Goal: Task Accomplishment & Management: Use online tool/utility

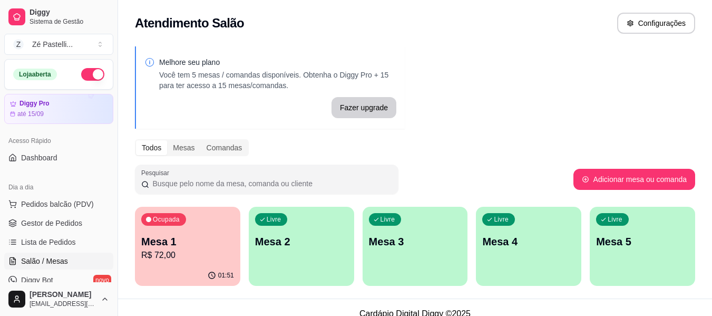
scroll to position [175, 0]
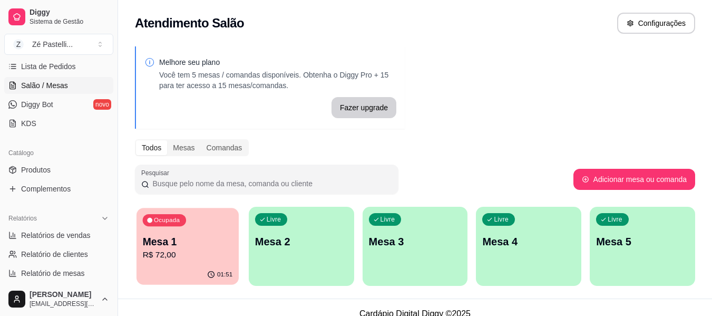
click at [159, 235] on p "Mesa 1" at bounding box center [188, 241] width 90 height 14
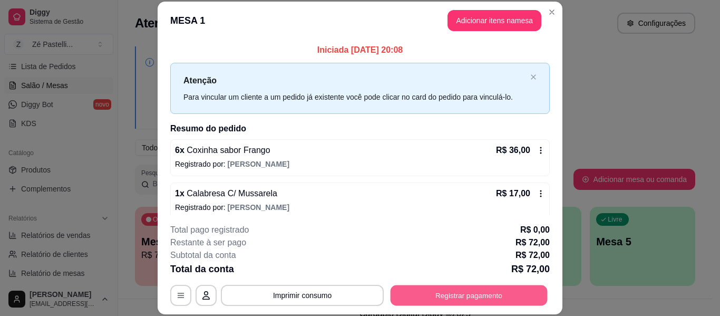
click at [408, 292] on button "Registrar pagamento" at bounding box center [468, 295] width 157 height 21
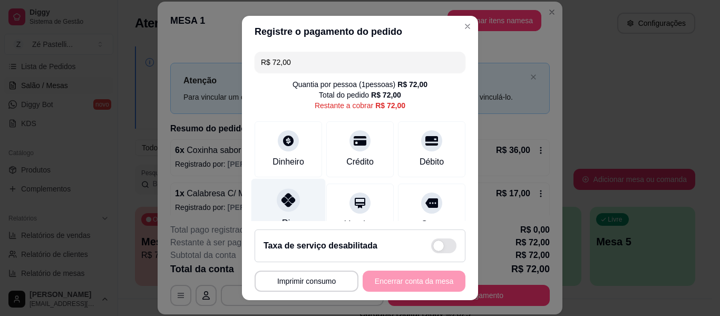
click at [275, 211] on div "Pix" at bounding box center [288, 210] width 74 height 62
type input "R$ 0,00"
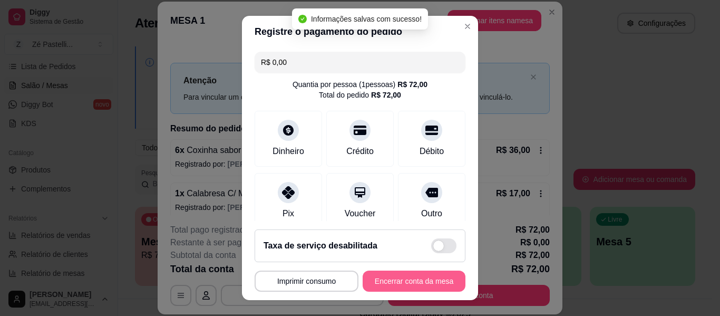
click at [395, 282] on button "Encerrar conta da mesa" at bounding box center [413, 280] width 103 height 21
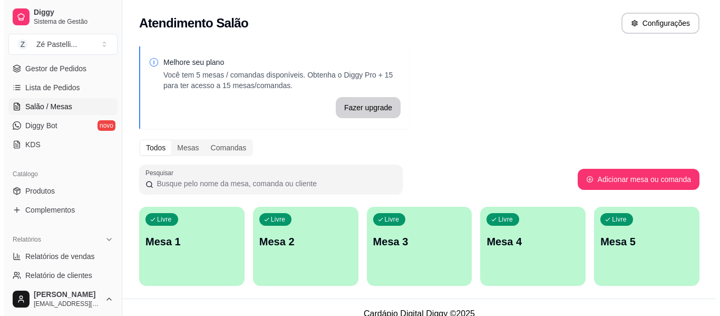
scroll to position [63, 0]
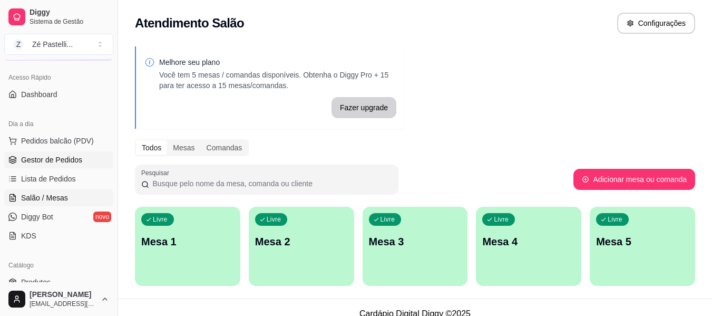
click at [84, 159] on link "Gestor de Pedidos" at bounding box center [58, 159] width 109 height 17
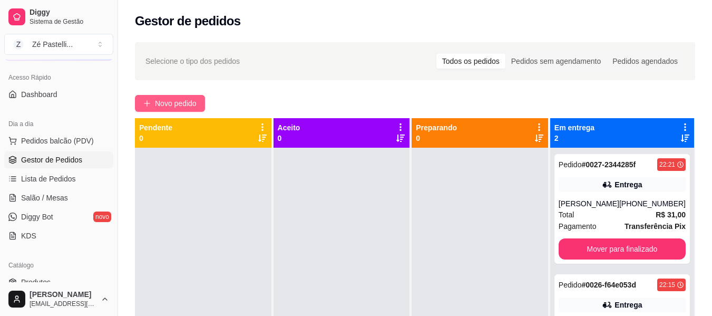
click at [175, 103] on span "Novo pedido" at bounding box center [176, 103] width 42 height 12
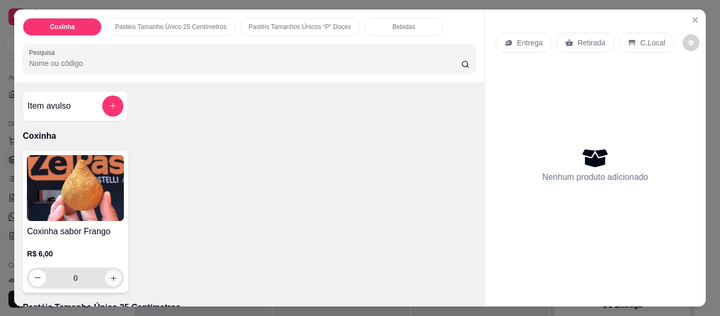
click at [110, 274] on icon "increase-product-quantity" at bounding box center [114, 278] width 8 height 8
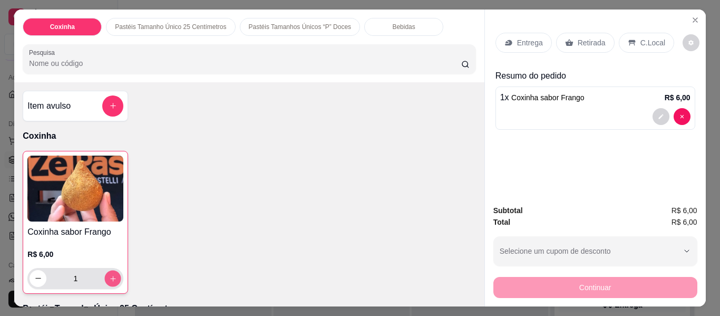
click at [109, 274] on icon "increase-product-quantity" at bounding box center [113, 278] width 8 height 8
type input "3"
click at [505, 45] on div "Entrega" at bounding box center [523, 43] width 56 height 20
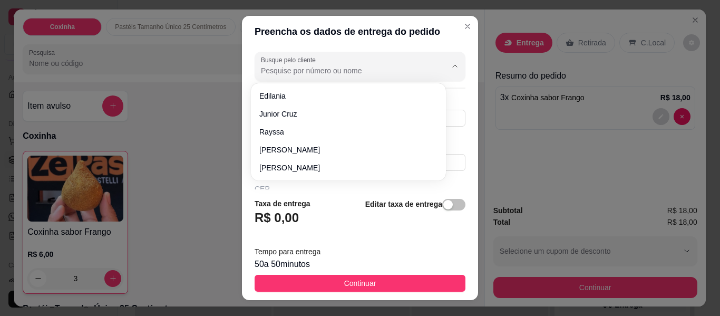
click at [286, 69] on input "Busque pelo cliente" at bounding box center [345, 70] width 169 height 11
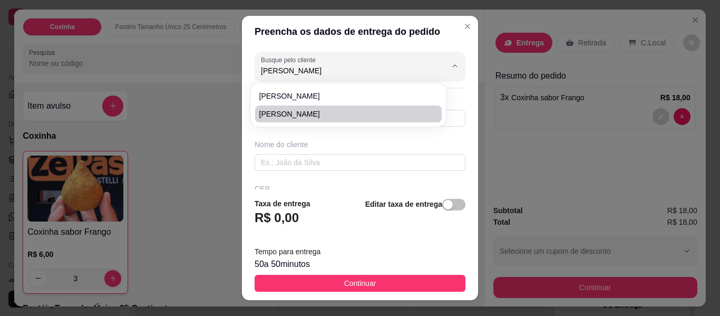
click at [407, 113] on span "[PERSON_NAME]" at bounding box center [343, 114] width 168 height 11
type input "[PERSON_NAME]"
type input "8481492251"
type input "[PERSON_NAME]"
type input "63200000"
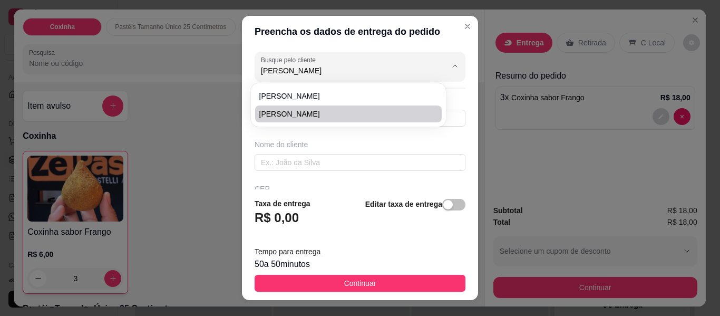
type input "Sem numero"
type input "Missão Velha"
type input "Vizinho a Oficina de Edinaldo"
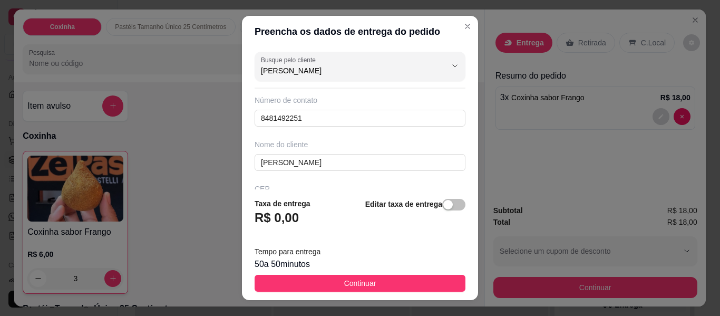
type input "[PERSON_NAME]"
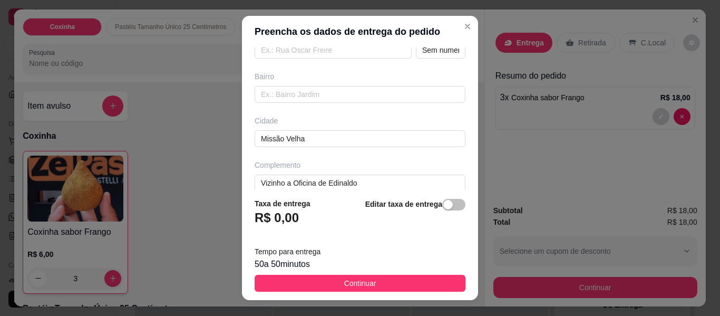
scroll to position [213, 0]
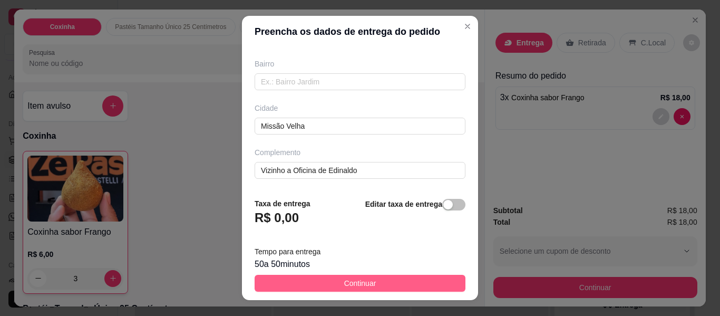
click at [346, 287] on span "Continuar" at bounding box center [360, 283] width 32 height 12
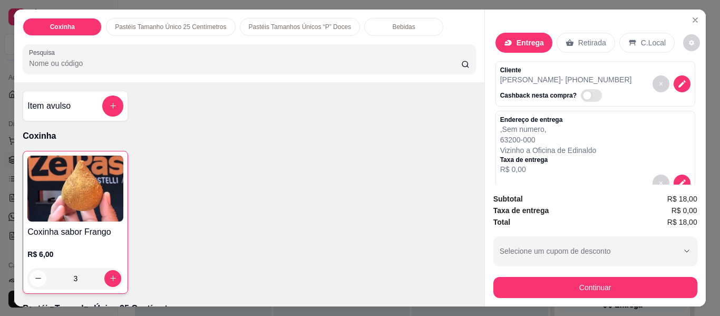
click at [372, 18] on div "Bebidas" at bounding box center [403, 27] width 79 height 18
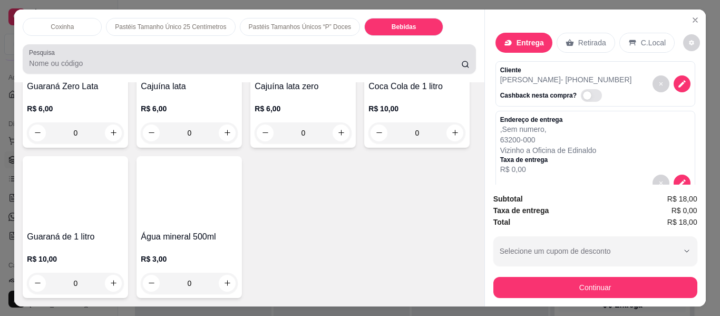
scroll to position [28, 0]
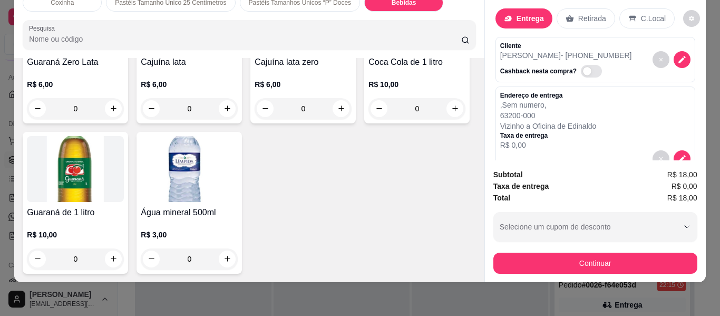
click at [238, 52] on img at bounding box center [189, 19] width 97 height 66
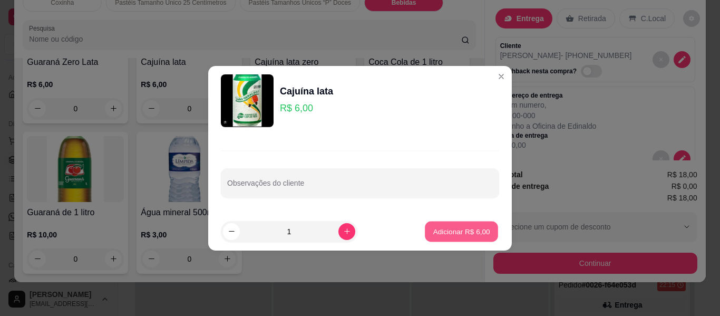
click at [438, 229] on p "Adicionar R$ 6,00" at bounding box center [460, 231] width 57 height 10
type input "1"
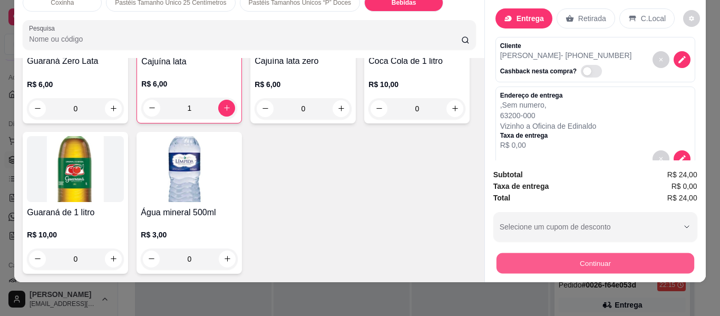
click at [529, 253] on button "Continuar" at bounding box center [595, 263] width 198 height 21
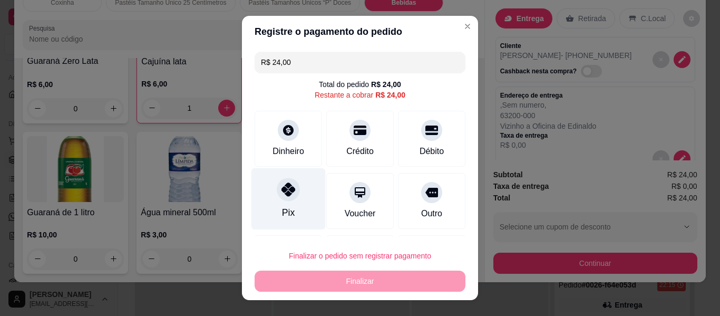
click at [291, 219] on div "Pix" at bounding box center [288, 199] width 74 height 62
type input "R$ 0,00"
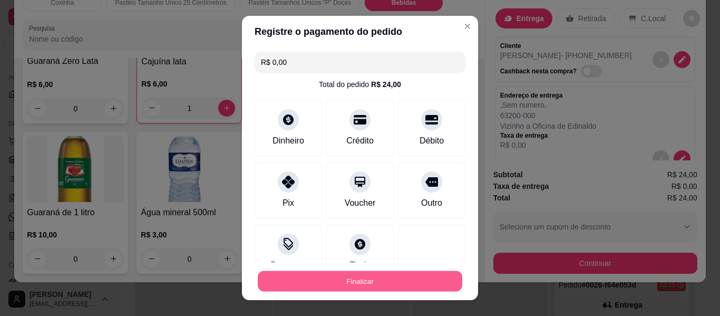
click at [329, 277] on button "Finalizar" at bounding box center [360, 281] width 204 height 21
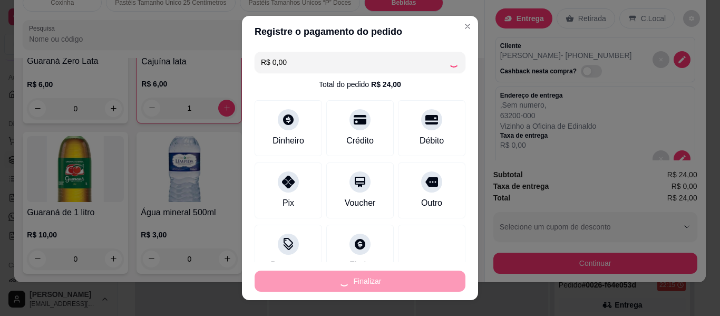
type input "0"
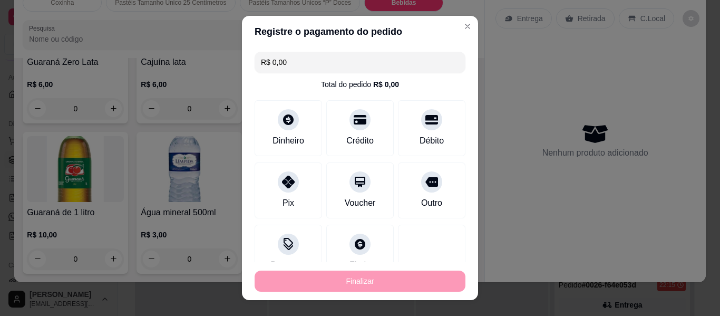
type input "-R$ 24,00"
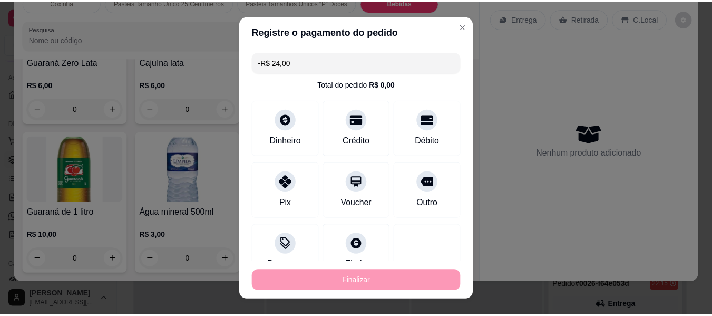
scroll to position [2739, 0]
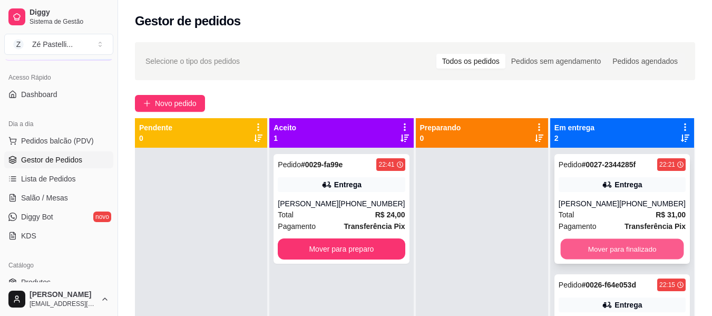
click at [609, 244] on button "Mover para finalizado" at bounding box center [621, 249] width 123 height 21
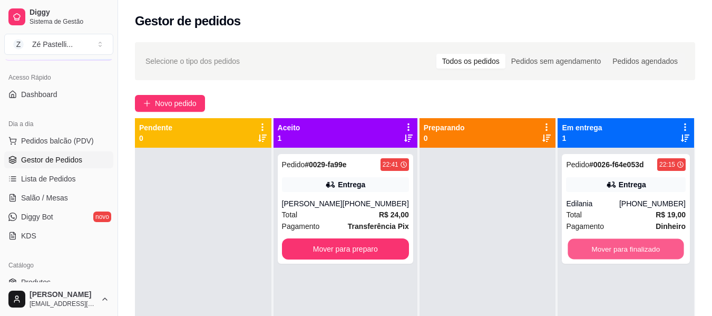
click at [609, 244] on button "Mover para finalizado" at bounding box center [626, 249] width 116 height 21
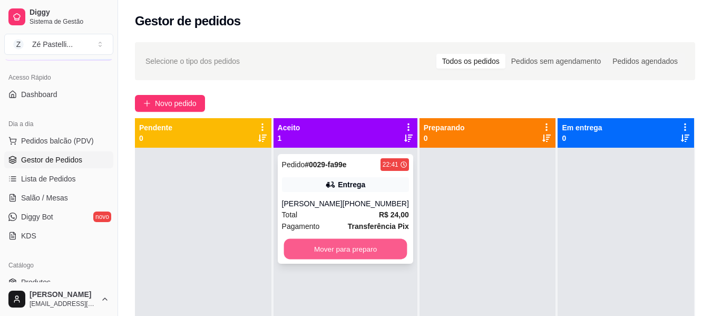
click at [333, 247] on button "Mover para preparo" at bounding box center [344, 249] width 123 height 21
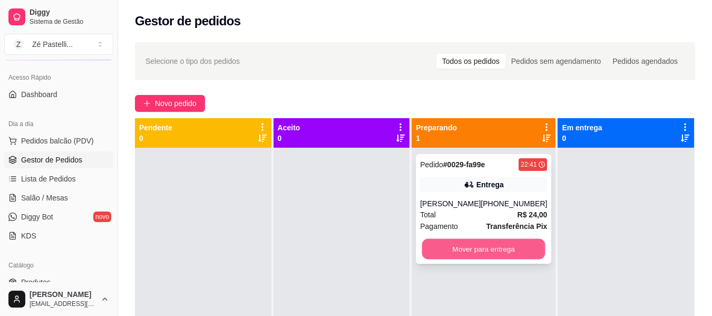
click at [489, 250] on button "Mover para entrega" at bounding box center [483, 249] width 123 height 21
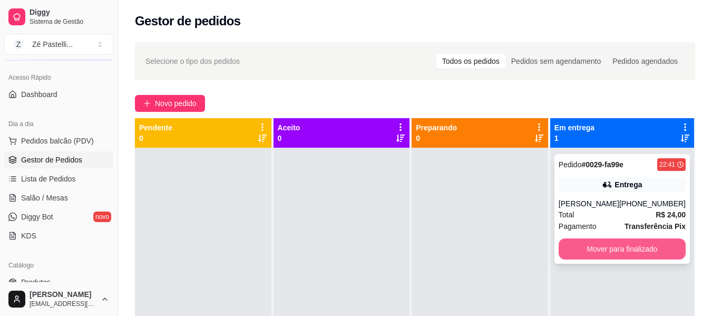
click at [607, 246] on button "Mover para finalizado" at bounding box center [621, 248] width 127 height 21
